Goal: Transaction & Acquisition: Subscribe to service/newsletter

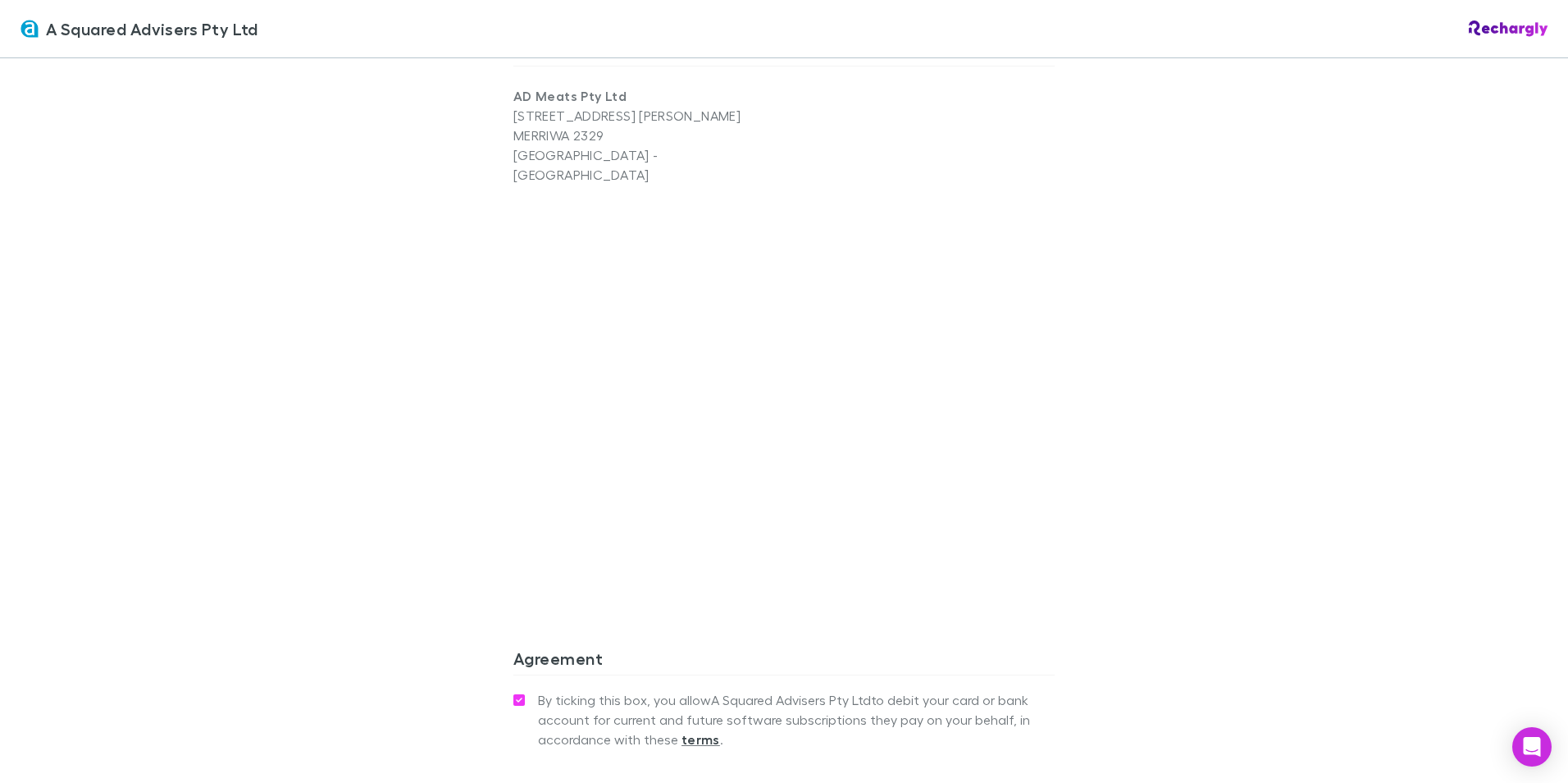
scroll to position [1313, 0]
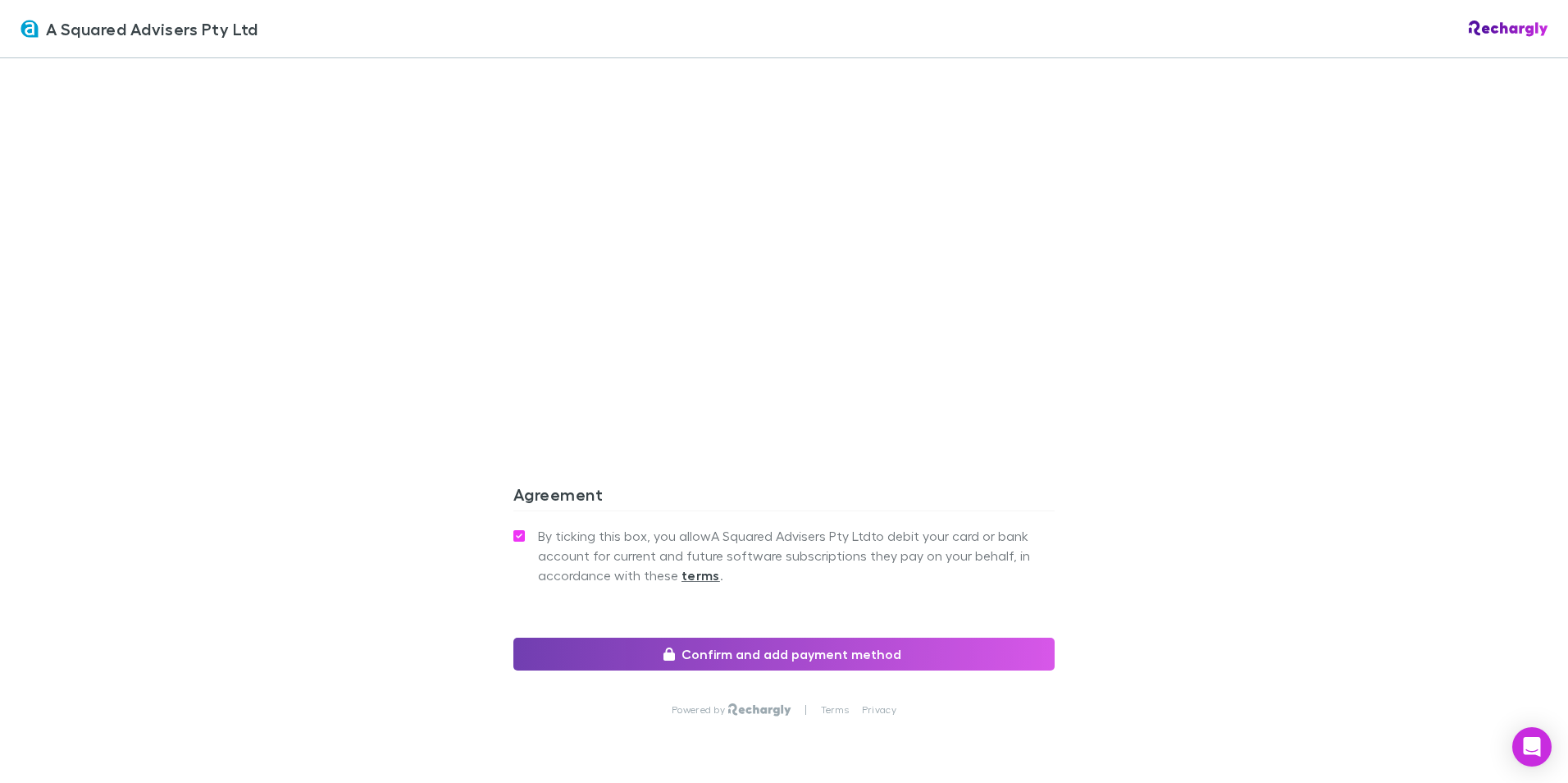
click at [719, 637] on button "Confirm and add payment method" at bounding box center [784, 653] width 541 height 33
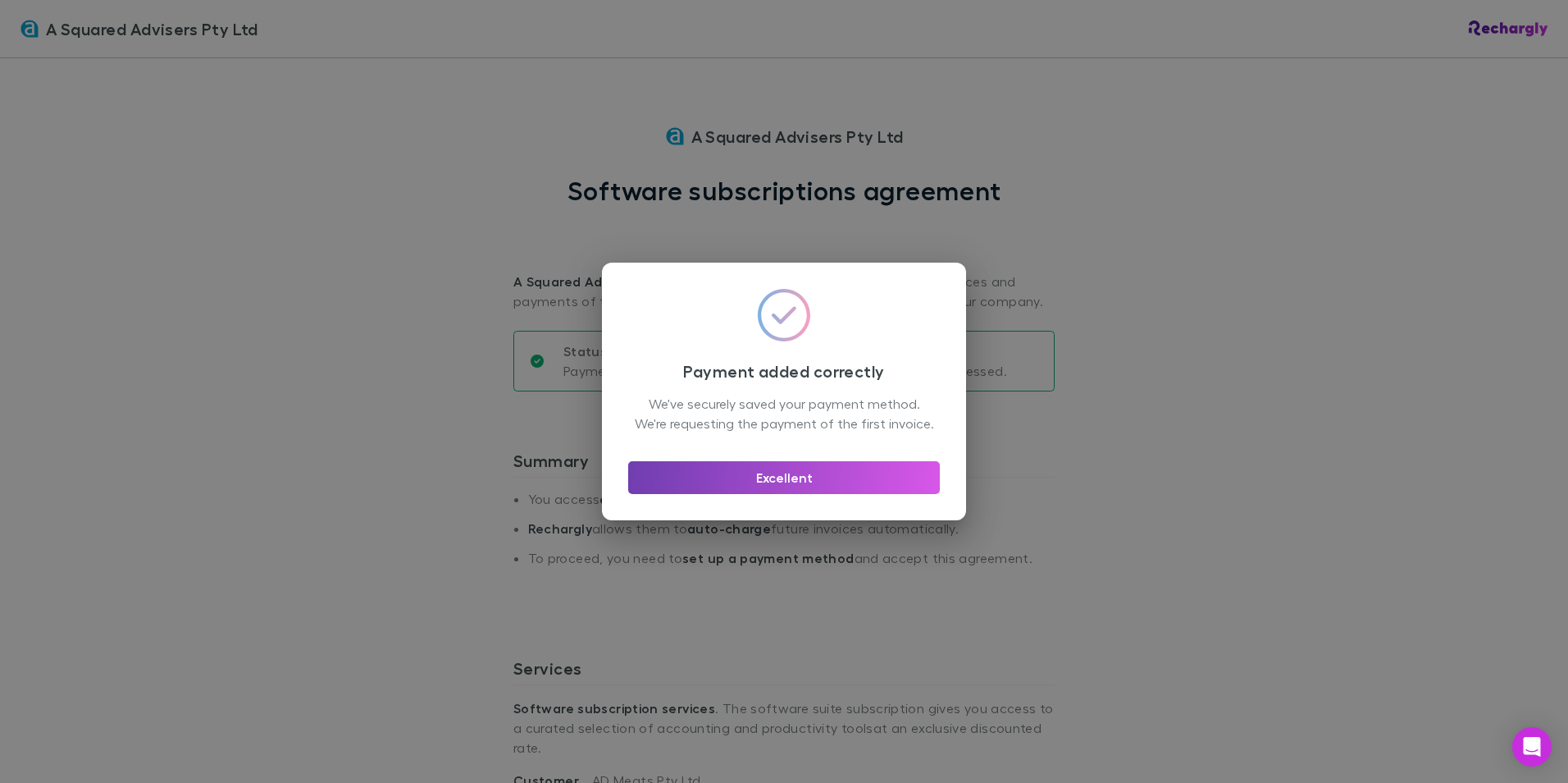
click at [763, 494] on button "Excellent" at bounding box center [784, 478] width 312 height 33
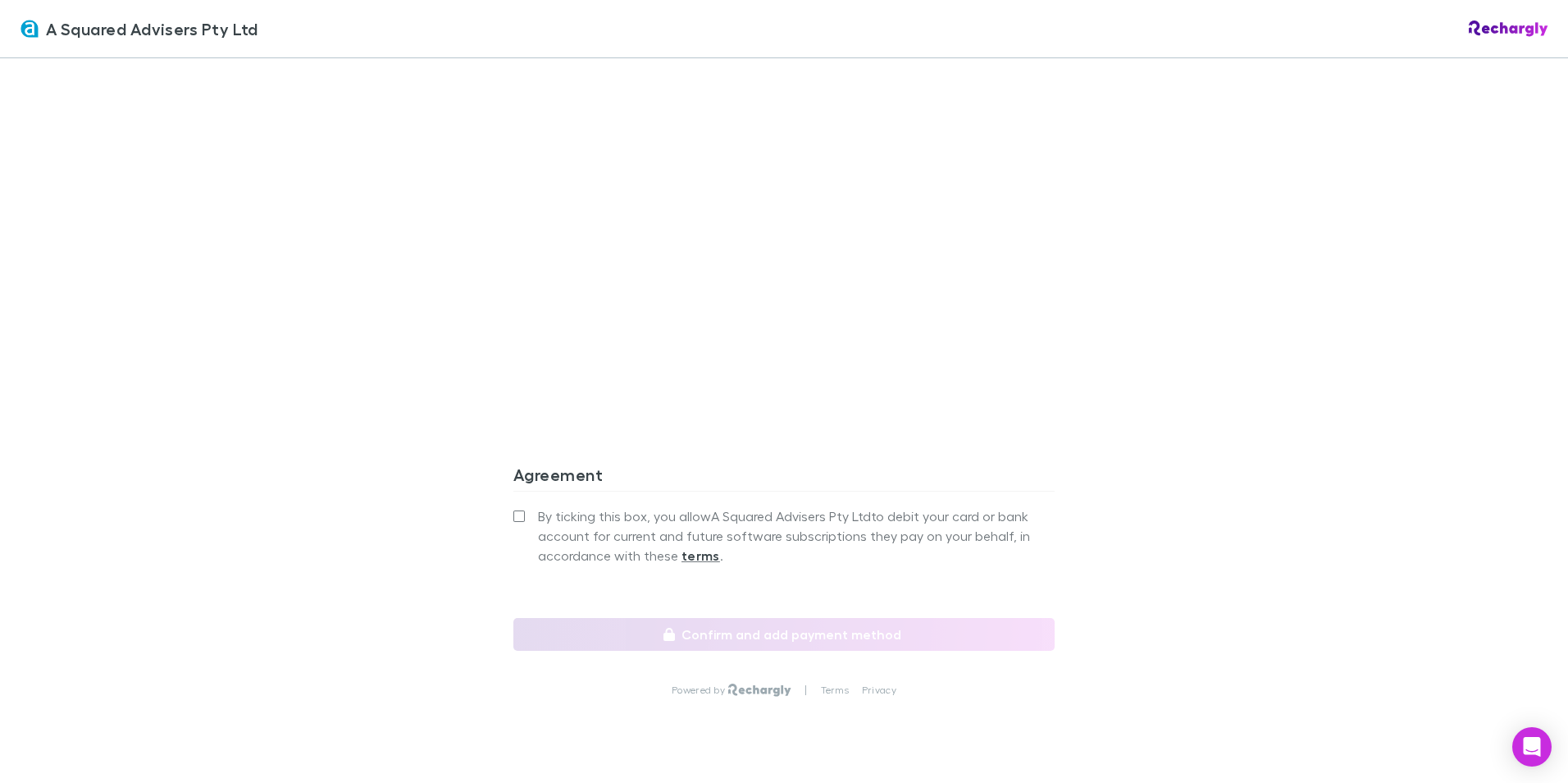
scroll to position [1339, 0]
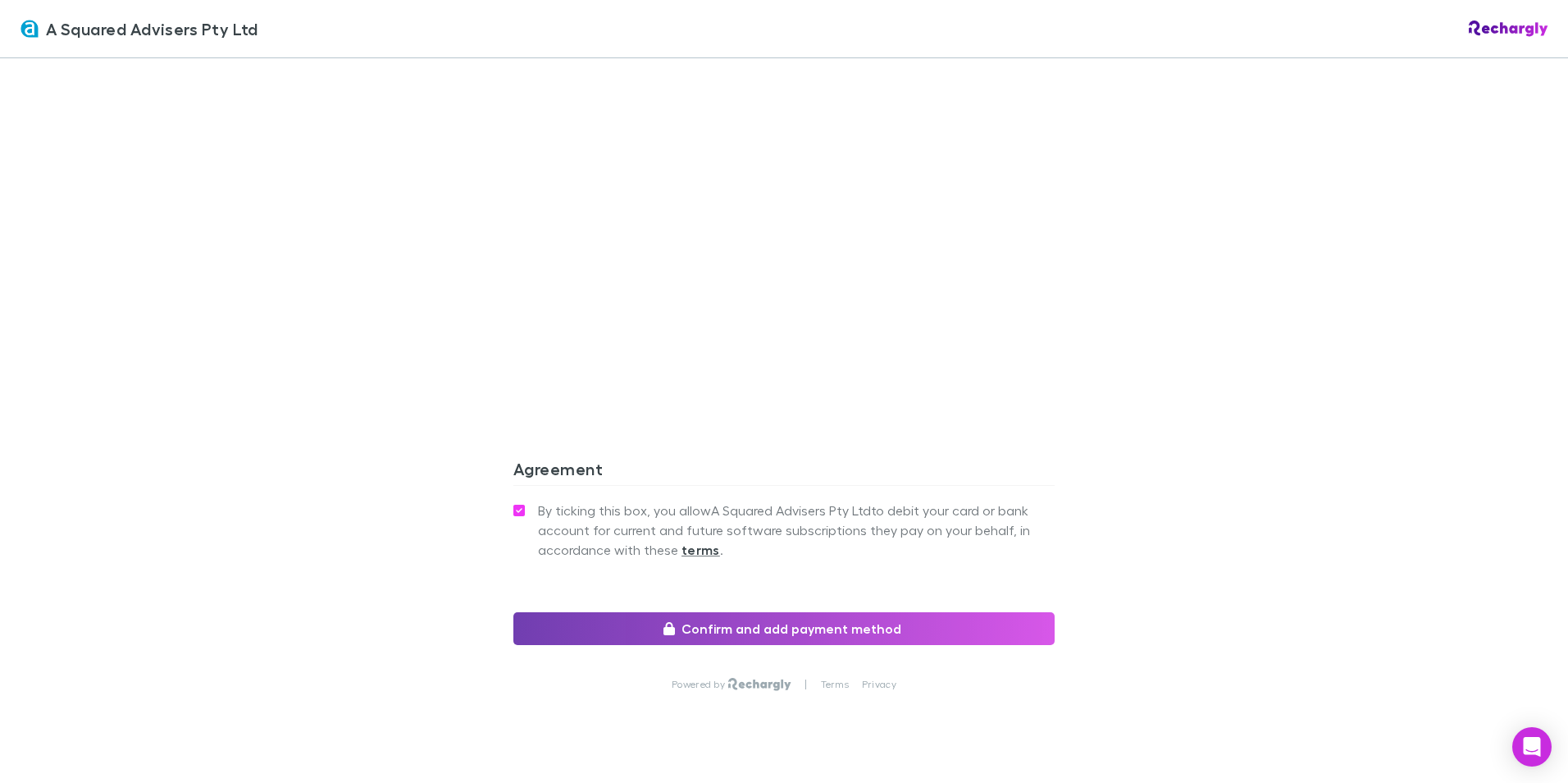
click at [750, 612] on button "Confirm and add payment method" at bounding box center [784, 629] width 541 height 33
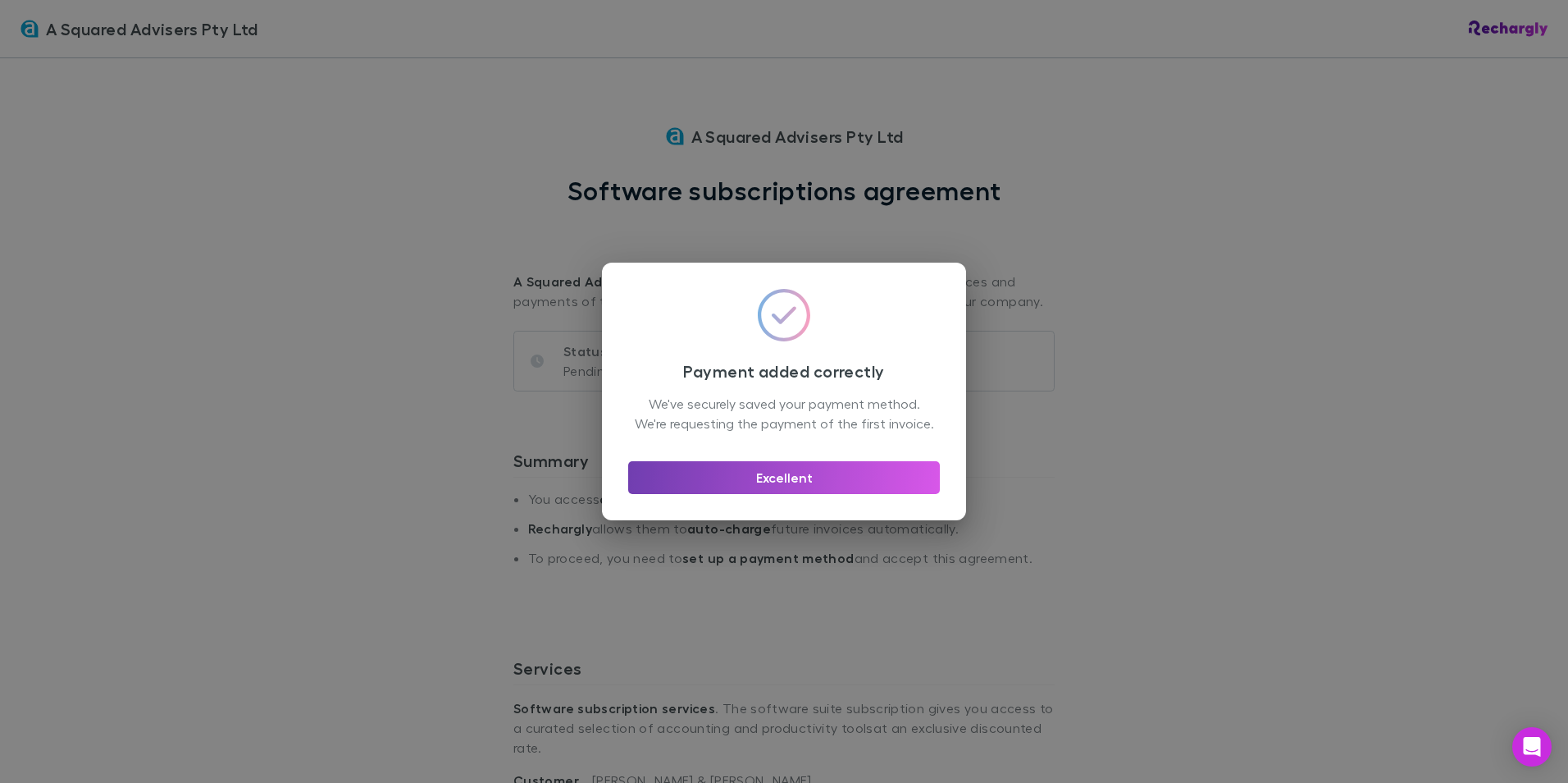
click at [779, 487] on button "Excellent" at bounding box center [784, 478] width 312 height 33
